Goal: Information Seeking & Learning: Learn about a topic

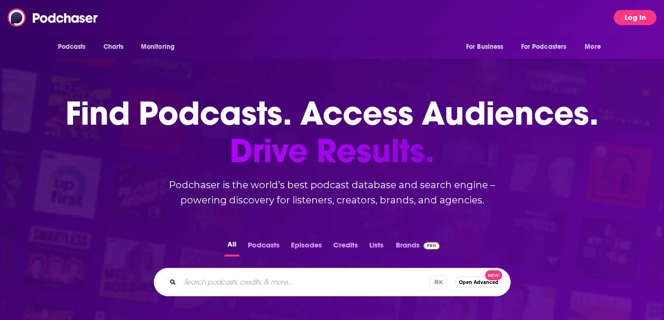
click at [639, 13] on button "Log In" at bounding box center [635, 17] width 43 height 15
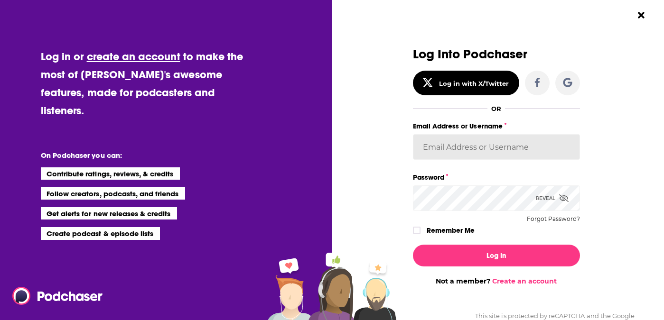
type input "[PERSON_NAME][EMAIL_ADDRESS][DOMAIN_NAME]"
click at [461, 148] on input "[PERSON_NAME][EMAIL_ADDRESS][DOMAIN_NAME]" at bounding box center [496, 147] width 167 height 26
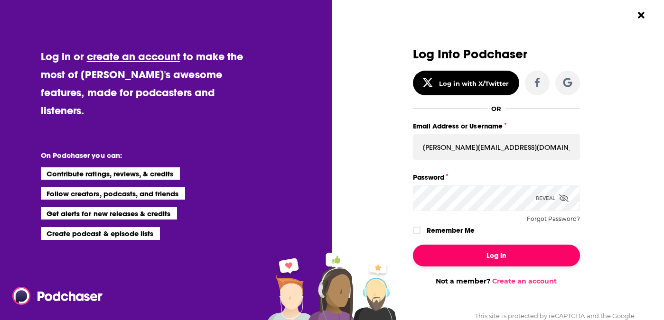
click at [448, 245] on button "Log In" at bounding box center [496, 256] width 167 height 22
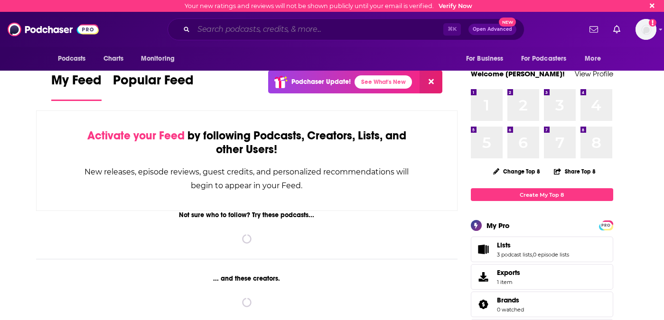
click at [243, 35] on input "Search podcasts, credits, & more..." at bounding box center [319, 29] width 250 height 15
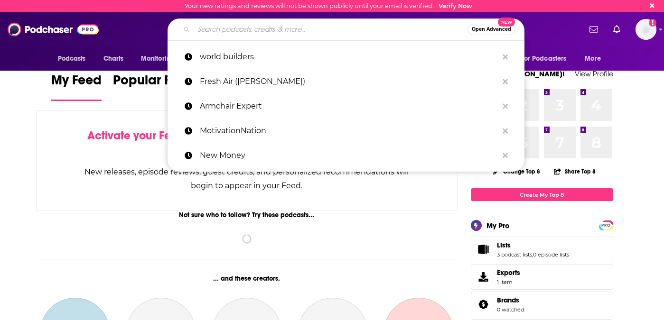
paste input "Life in the Front Office Podcast"
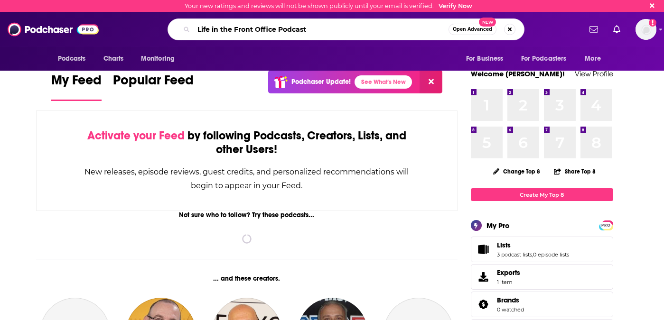
type input "Life in the Front Office Podcast"
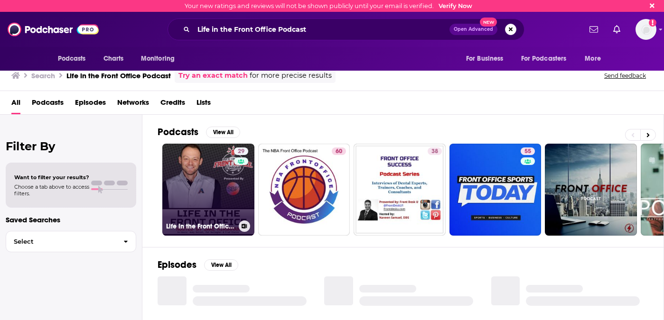
click at [201, 160] on link "29 Life in the Front Office Podcast Presented By Sports Business Ventures" at bounding box center [208, 190] width 92 height 92
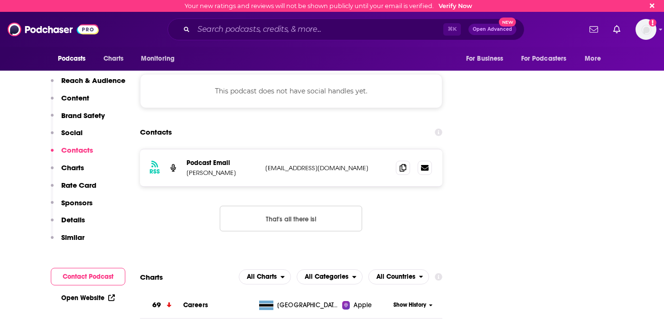
scroll to position [1078, 0]
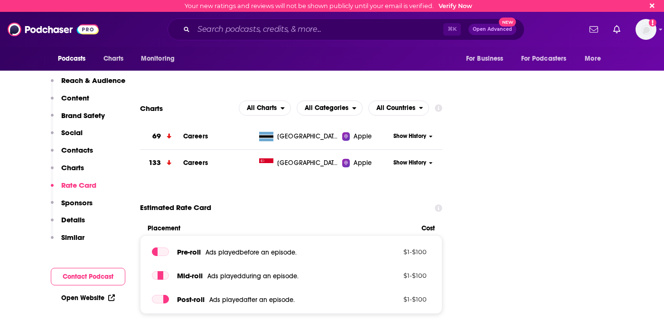
click at [98, 80] on p "Reach & Audience" at bounding box center [93, 80] width 64 height 9
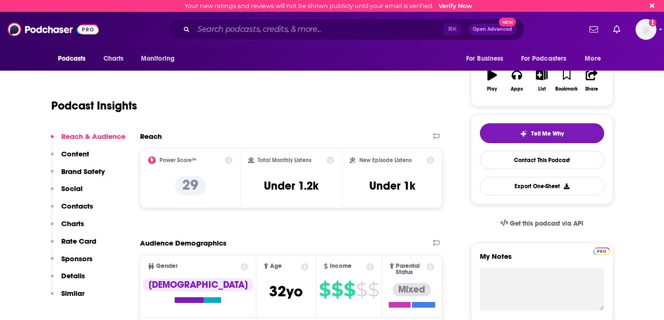
scroll to position [142, 0]
click at [240, 40] on div "⌘ K Open Advanced New" at bounding box center [346, 30] width 357 height 22
click at [242, 34] on input "Search podcasts, credits, & more..." at bounding box center [319, 29] width 250 height 15
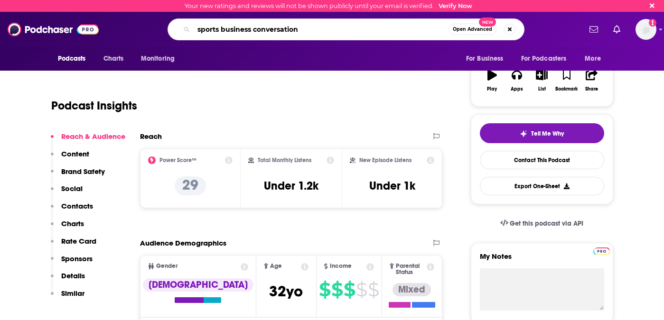
type input "sports business conversations"
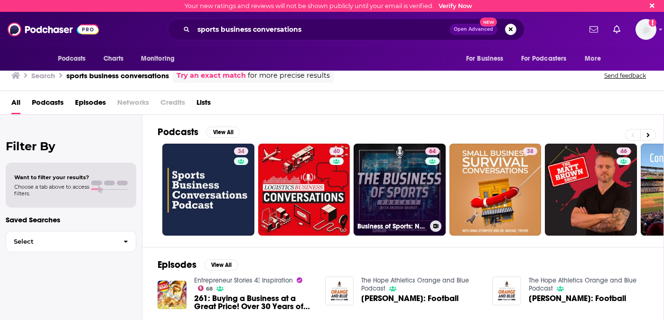
click at [402, 154] on link "64 Business of Sports: NFL Business Podcast" at bounding box center [400, 190] width 92 height 92
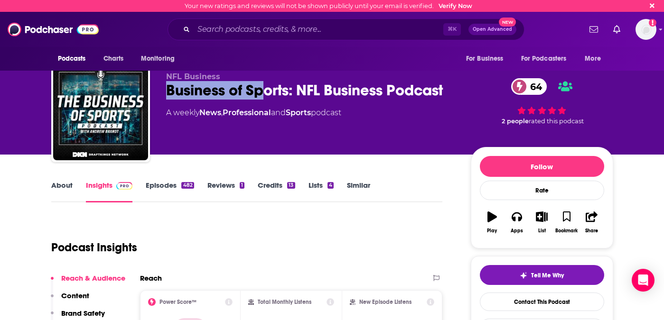
drag, startPoint x: 166, startPoint y: 87, endPoint x: 264, endPoint y: 95, distance: 99.0
click at [264, 95] on div "Business of Sports: NFL Business Podcast 64" at bounding box center [310, 90] width 289 height 19
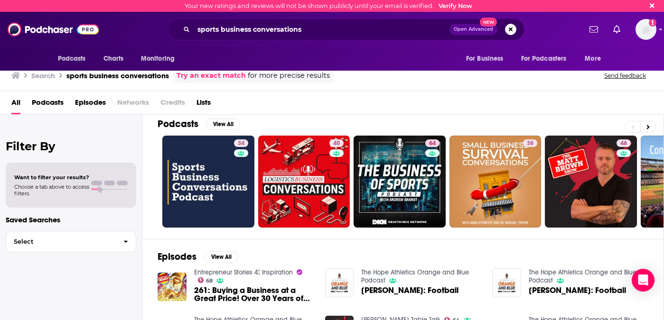
scroll to position [4, 0]
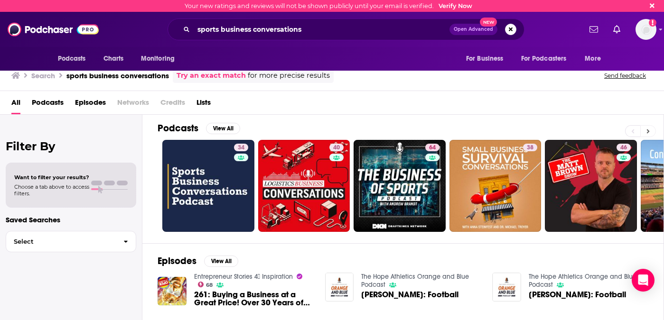
click at [649, 130] on icon at bounding box center [647, 131] width 3 height 7
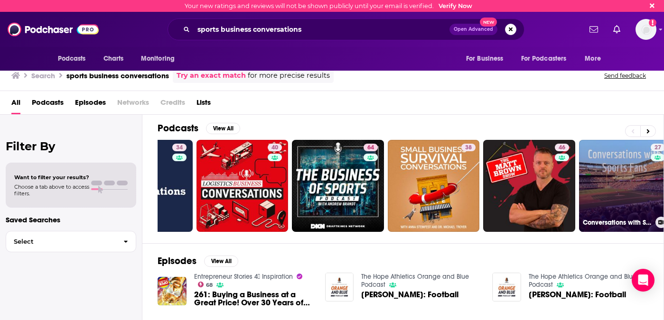
scroll to position [0, 0]
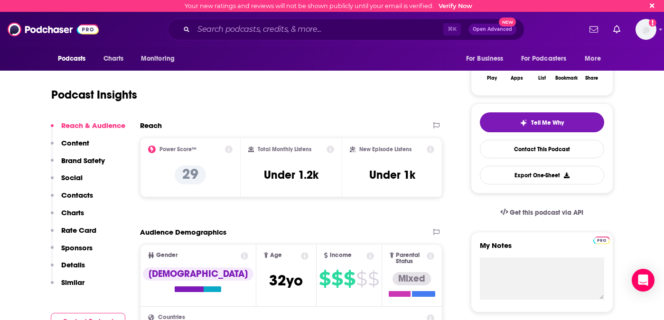
scroll to position [193, 0]
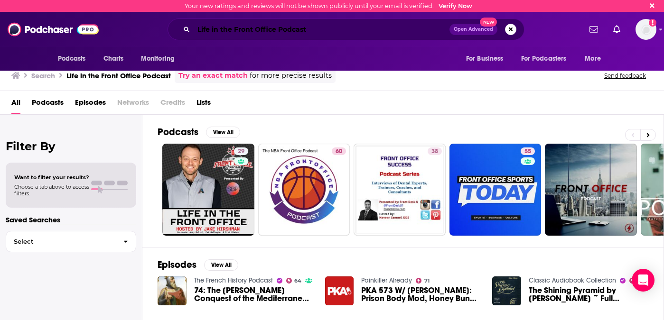
click at [338, 35] on input "Life in the Front Office Podcast" at bounding box center [322, 29] width 256 height 15
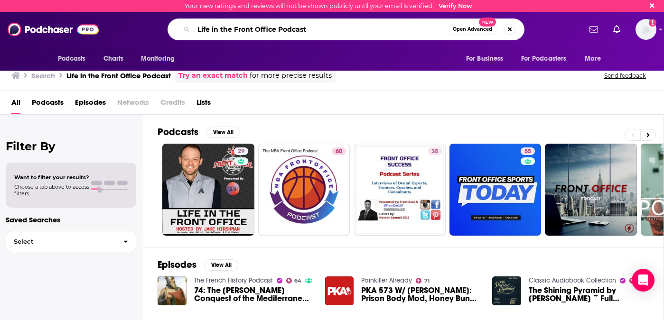
click at [338, 35] on input "Life in the Front Office Podcast" at bounding box center [321, 29] width 255 height 15
type input "sports business"
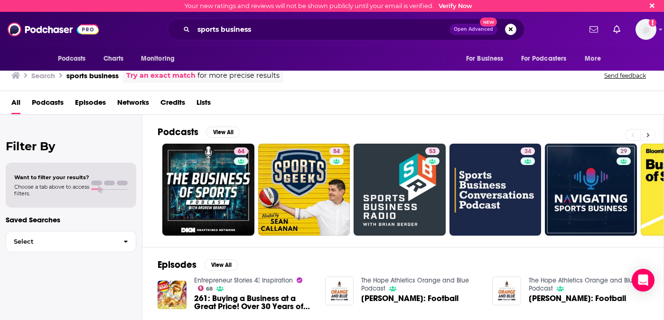
click at [648, 136] on icon at bounding box center [647, 135] width 3 height 7
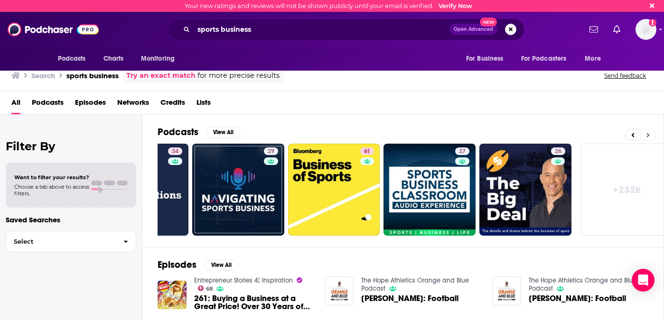
scroll to position [0, 365]
